Goal: Task Accomplishment & Management: Complete application form

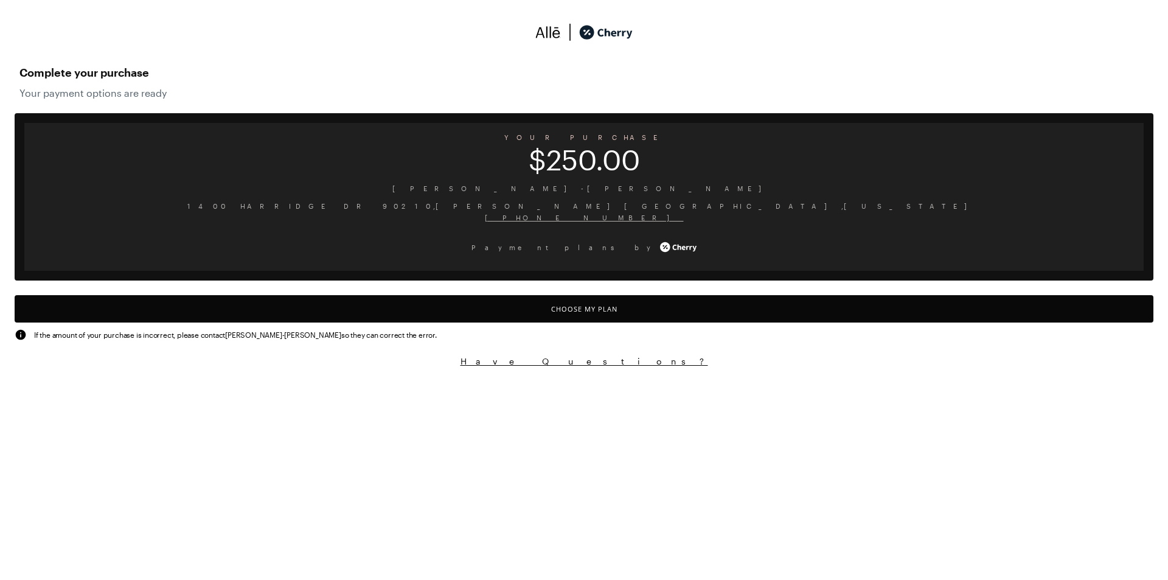
click at [587, 313] on button "Choose My Plan" at bounding box center [584, 308] width 1139 height 27
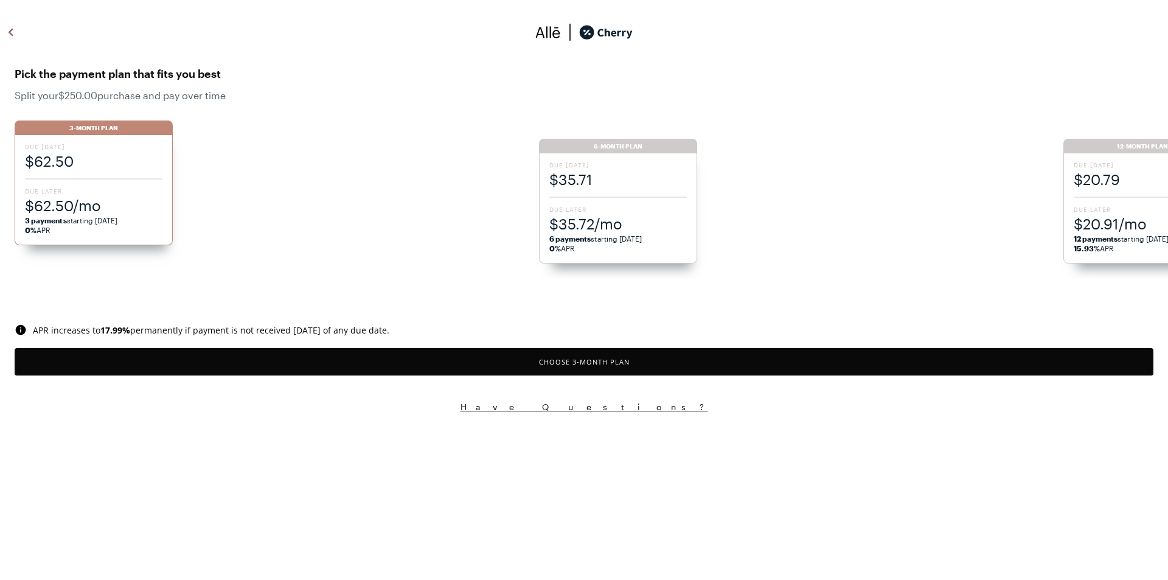
click at [636, 201] on div "Due [DATE] $35.71 Due Later $35.72/mo 6 payments starting [DATE] 0% APR" at bounding box center [618, 208] width 158 height 110
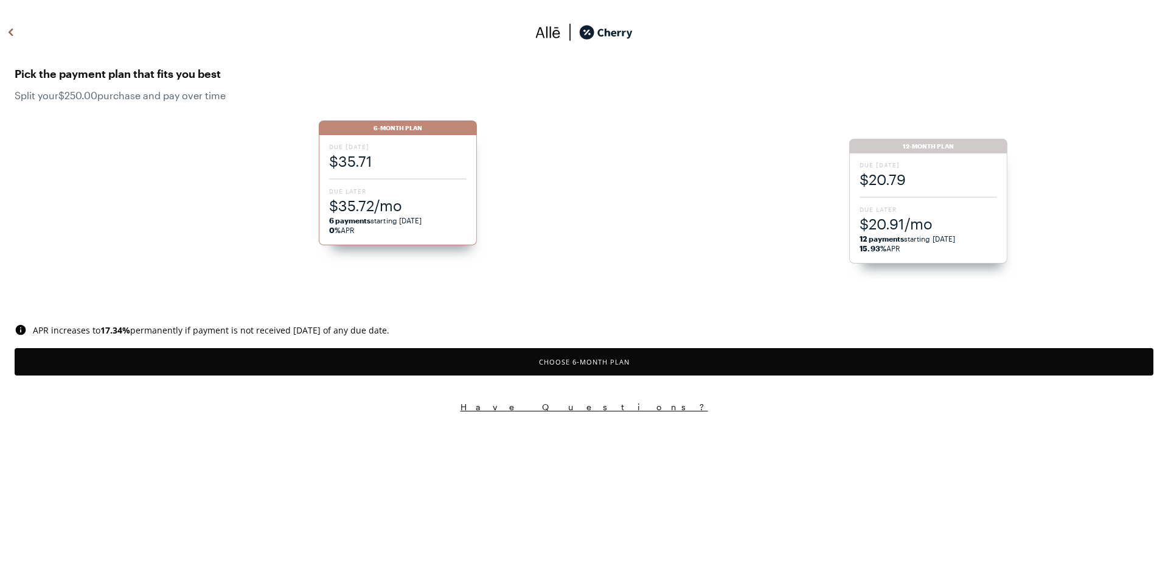
click at [886, 211] on span "Due Later" at bounding box center [929, 209] width 138 height 9
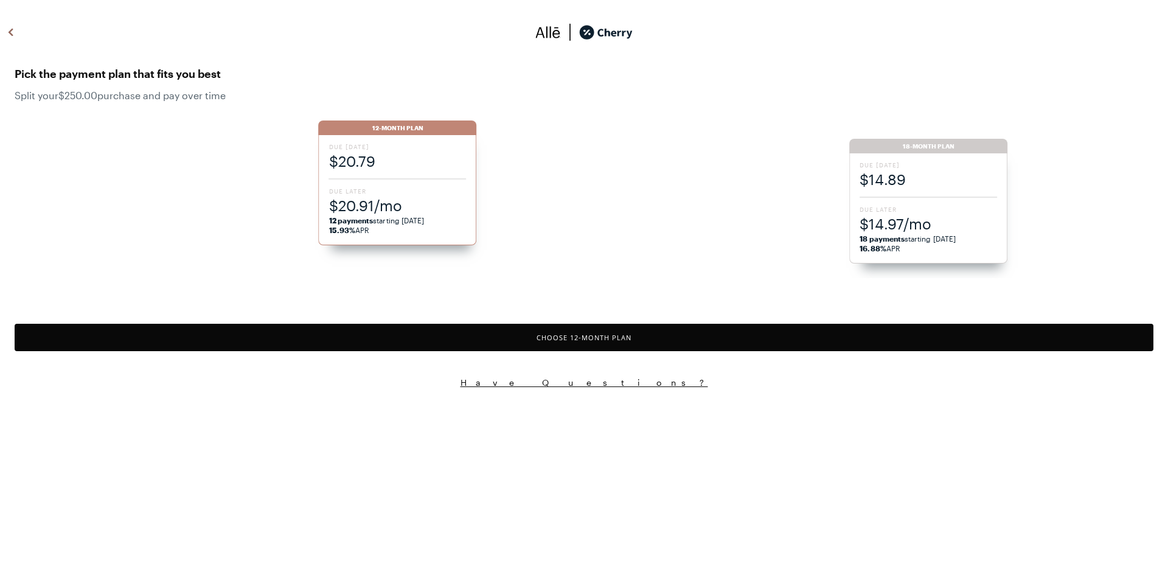
click at [537, 338] on button "Choose 12 -Month Plan" at bounding box center [584, 337] width 1139 height 27
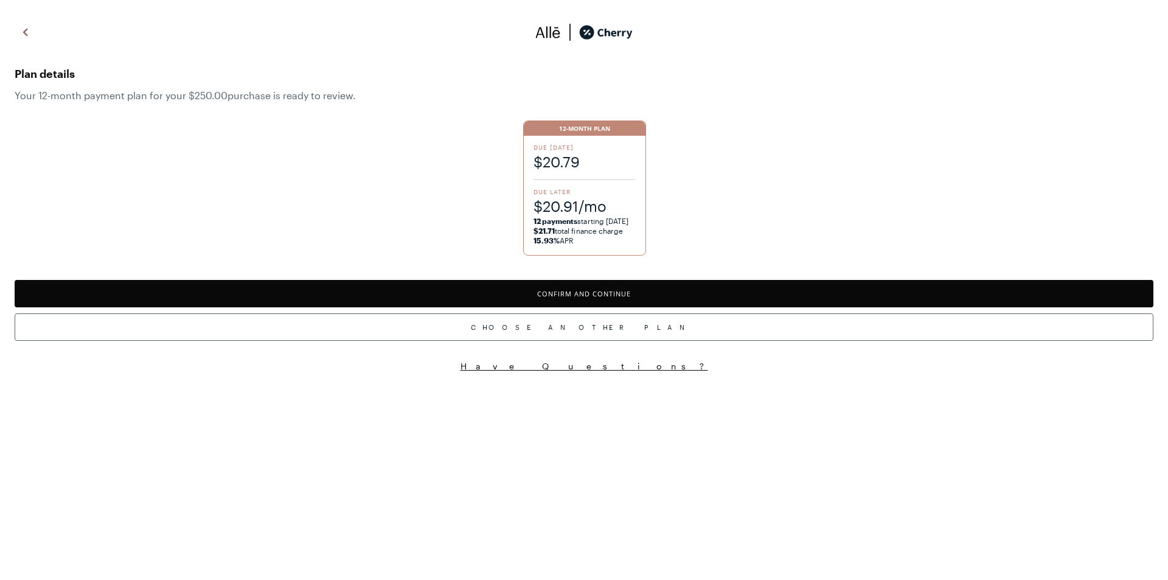
click at [541, 294] on button "Confirm and Continue" at bounding box center [584, 293] width 1139 height 27
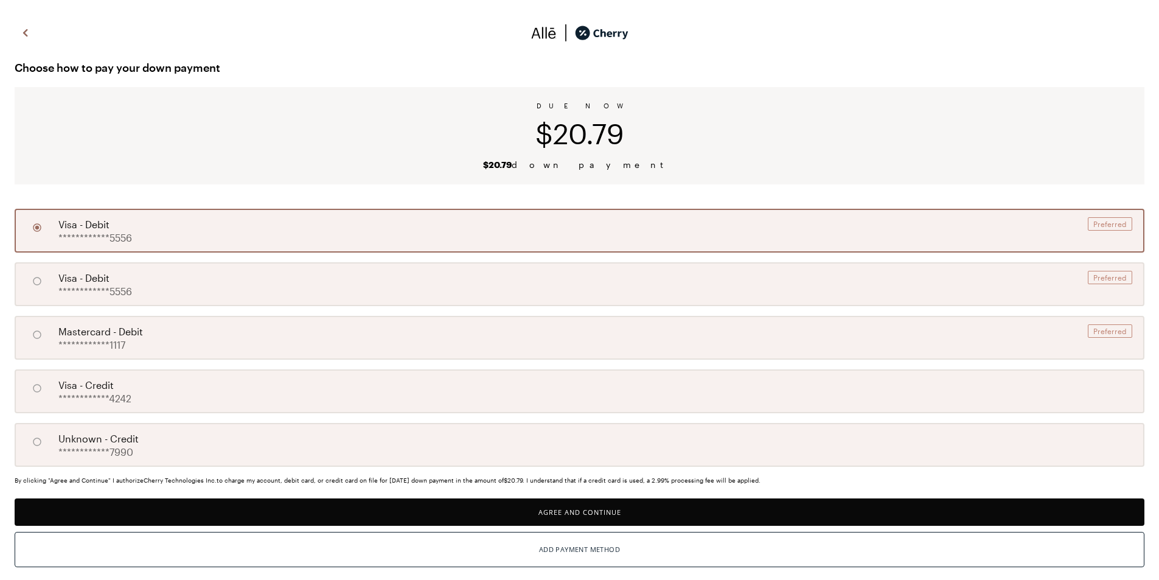
click at [302, 386] on div "**********" at bounding box center [580, 391] width 1130 height 44
radio input "false"
radio input "true"
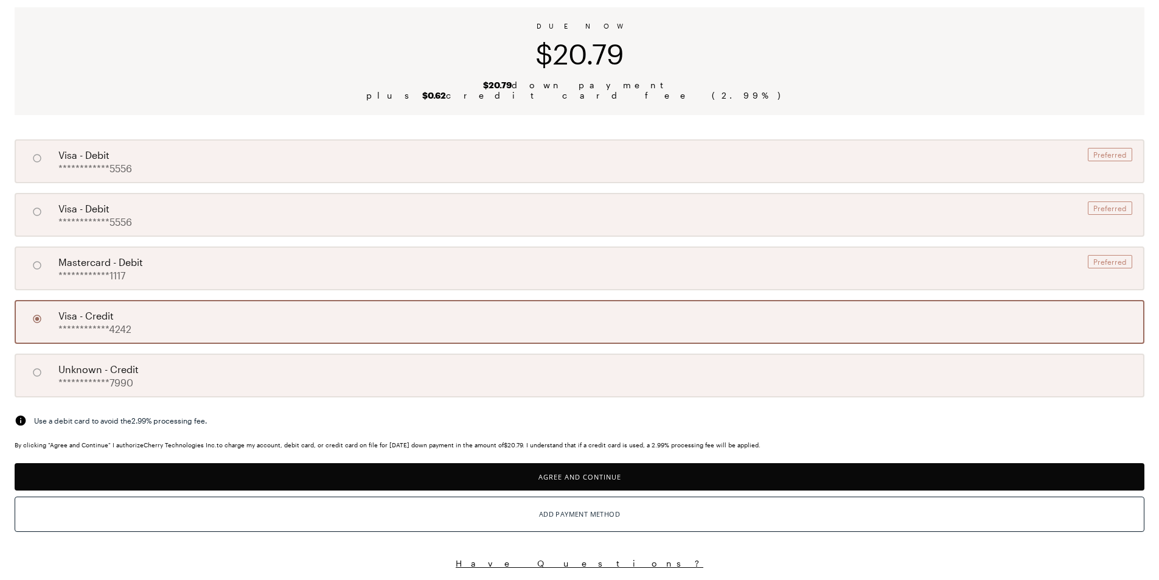
scroll to position [81, 0]
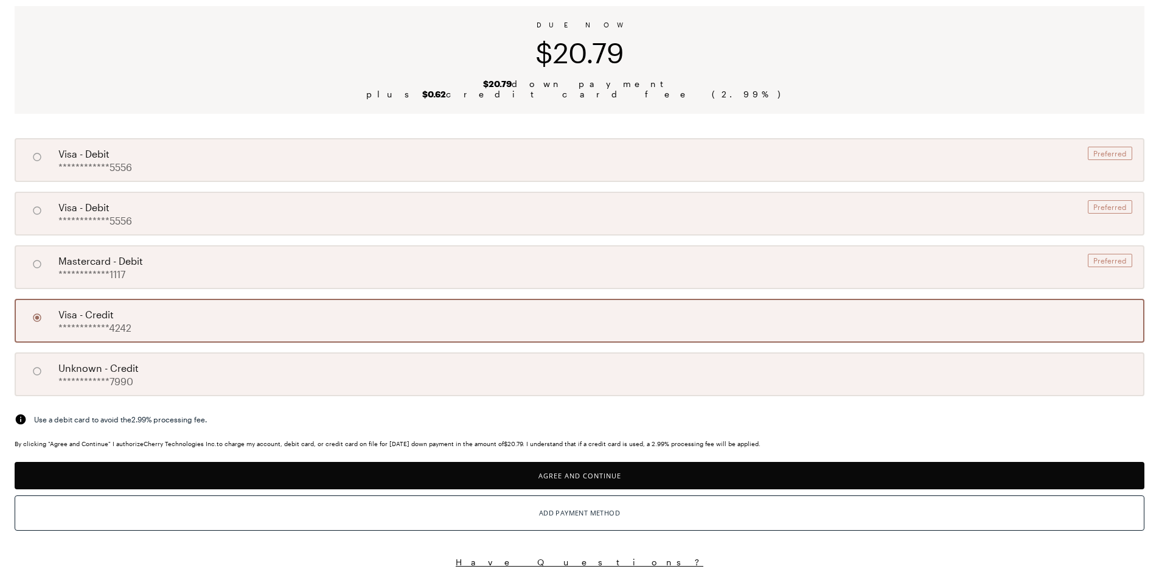
click at [594, 479] on button "Agree and Continue" at bounding box center [580, 475] width 1130 height 27
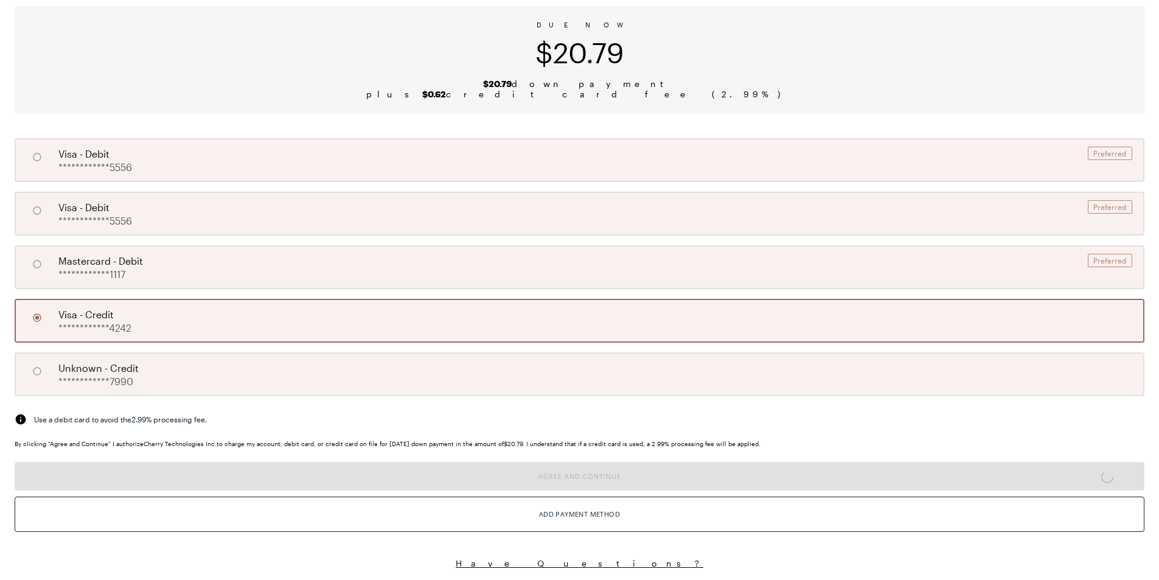
scroll to position [80, 0]
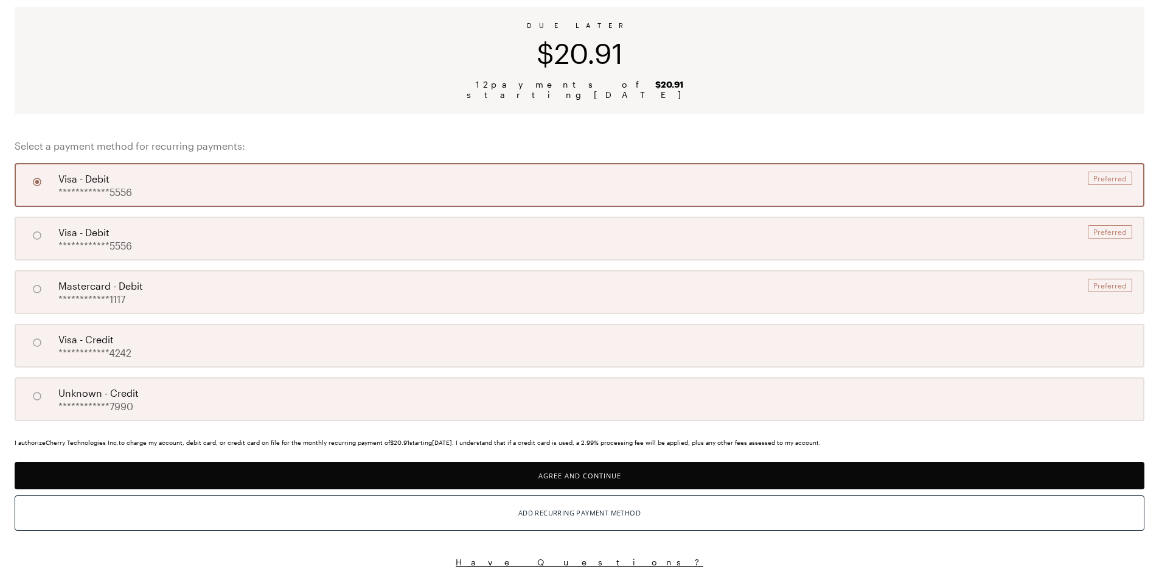
click at [428, 360] on div "**********" at bounding box center [580, 346] width 1130 height 44
radio input "false"
radio input "true"
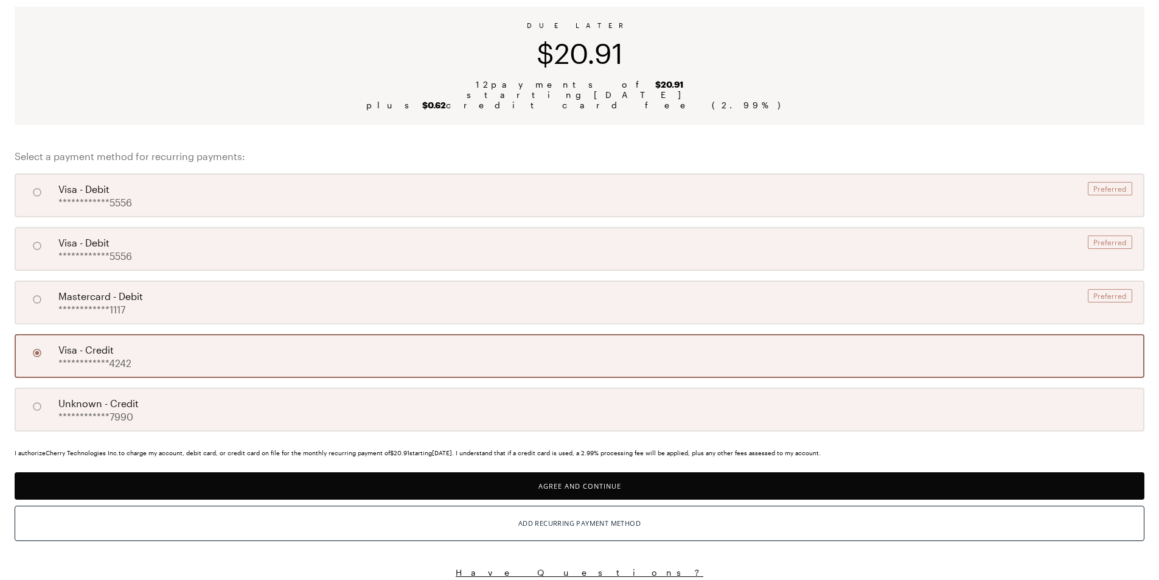
scroll to position [81, 0]
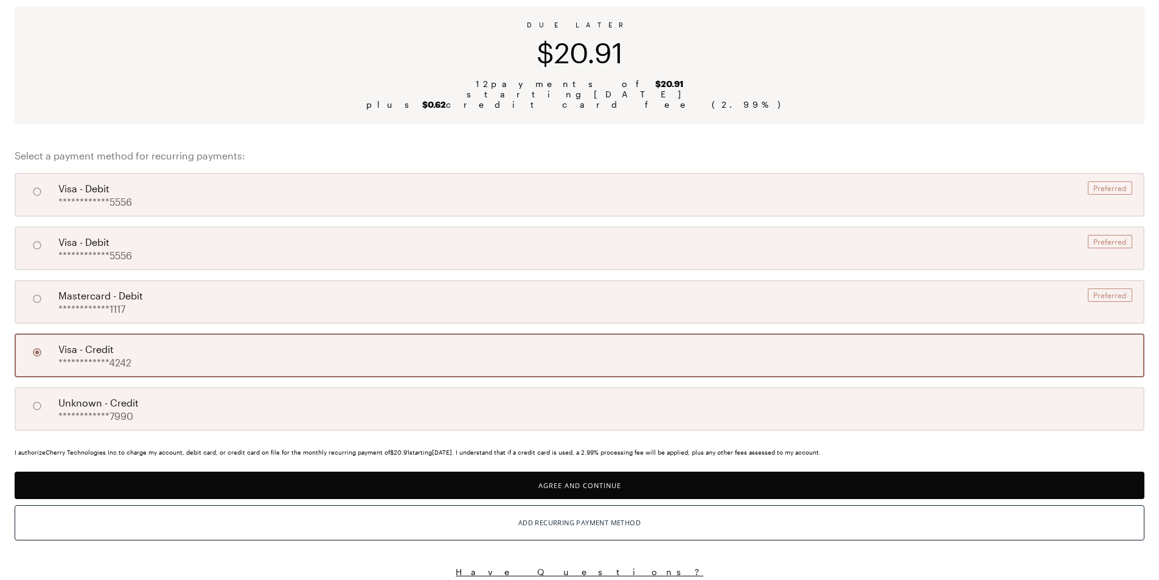
click at [584, 489] on button "Agree and Continue" at bounding box center [580, 485] width 1130 height 27
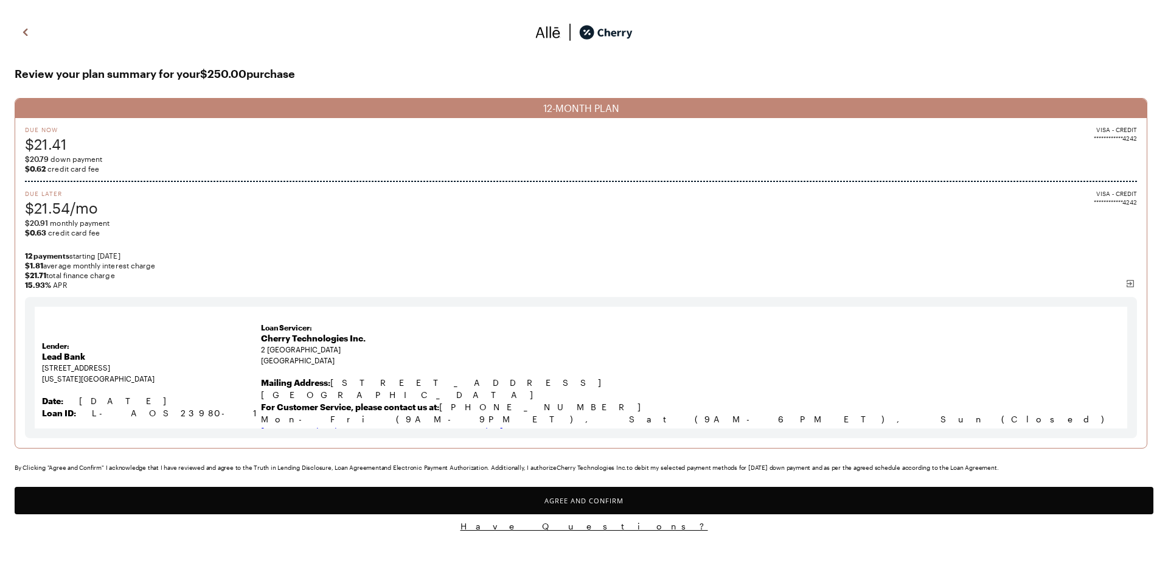
click at [714, 494] on button "Agree and Confirm" at bounding box center [584, 500] width 1139 height 27
